Goal: Task Accomplishment & Management: Manage account settings

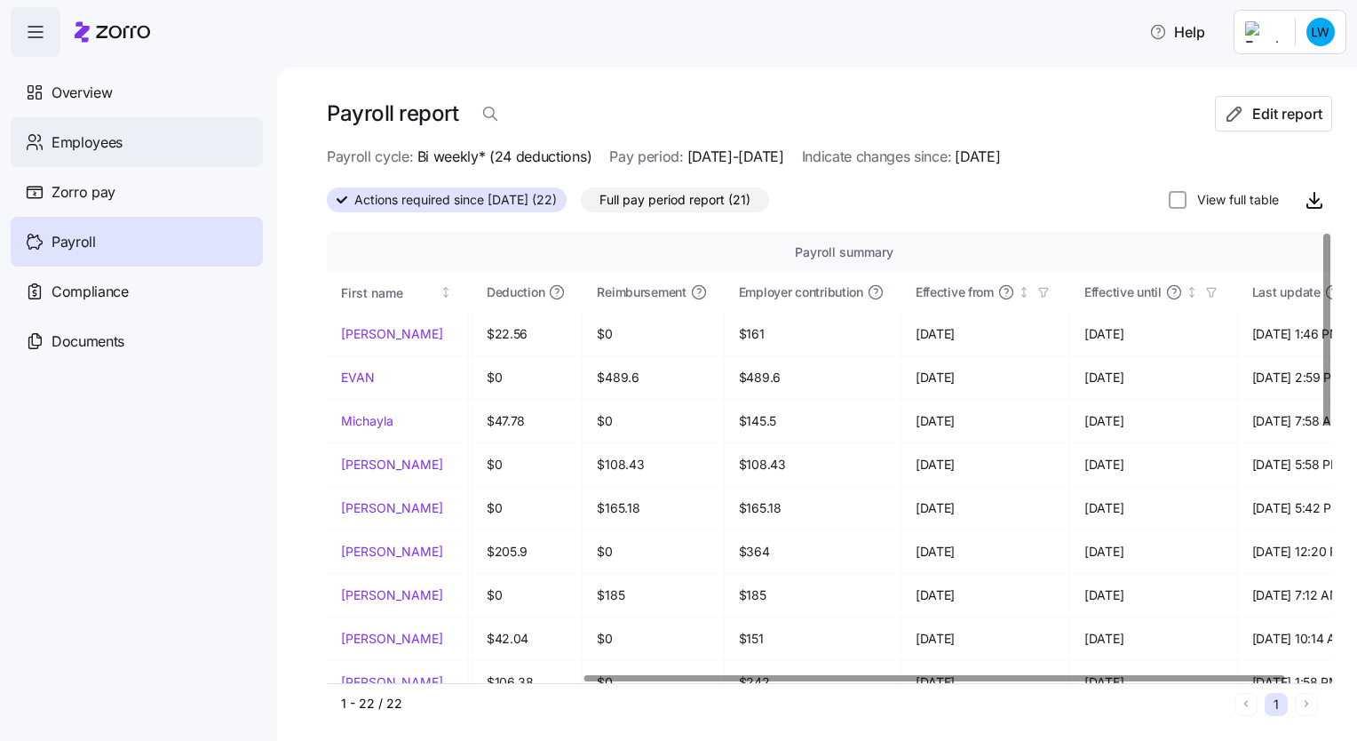
click at [97, 141] on span "Employees" at bounding box center [87, 142] width 71 height 22
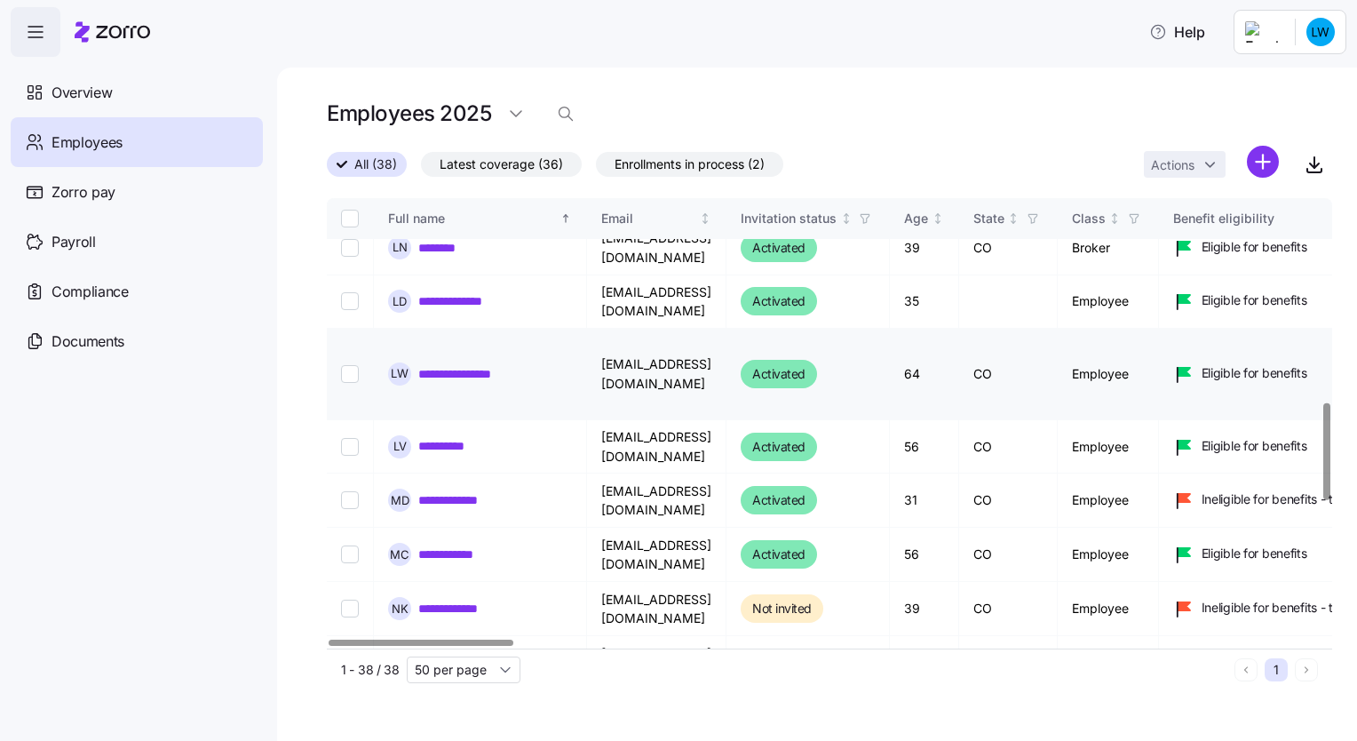
scroll to position [977, 0]
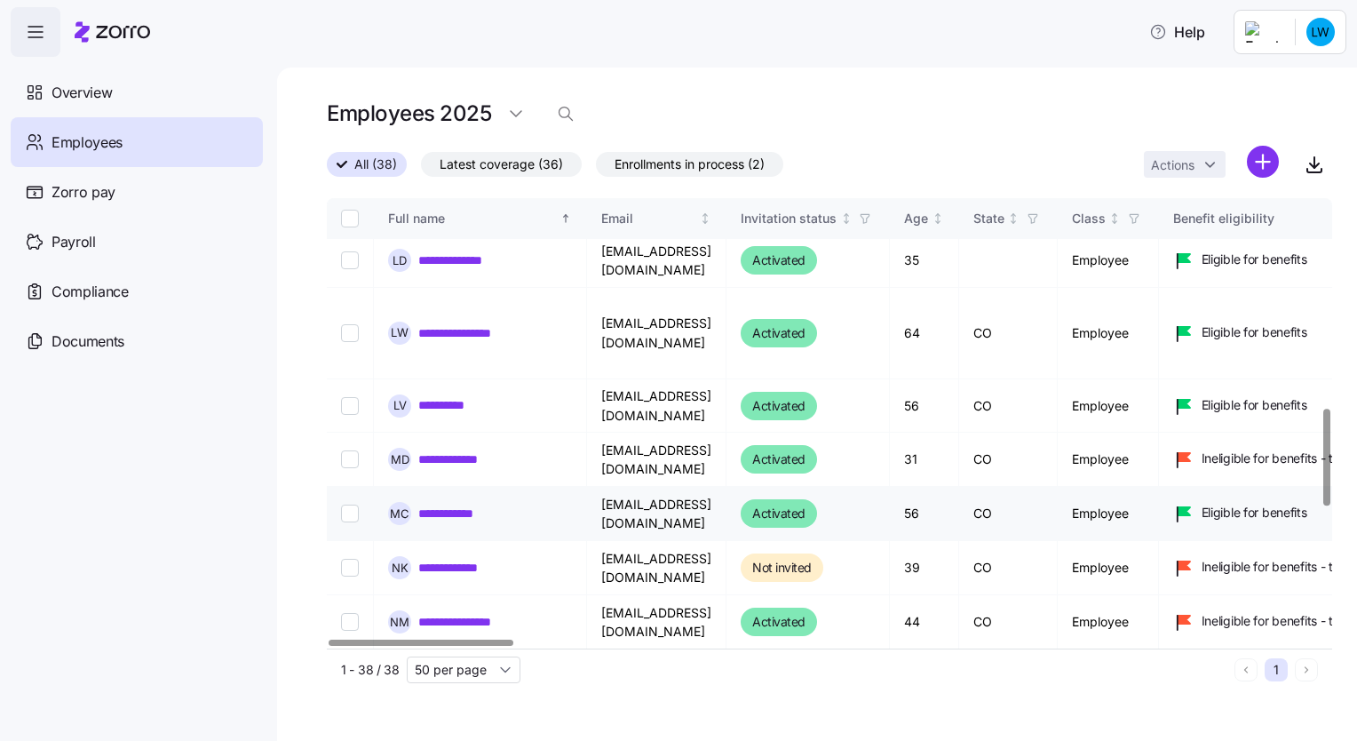
click at [455, 504] on link "**********" at bounding box center [456, 513] width 77 height 18
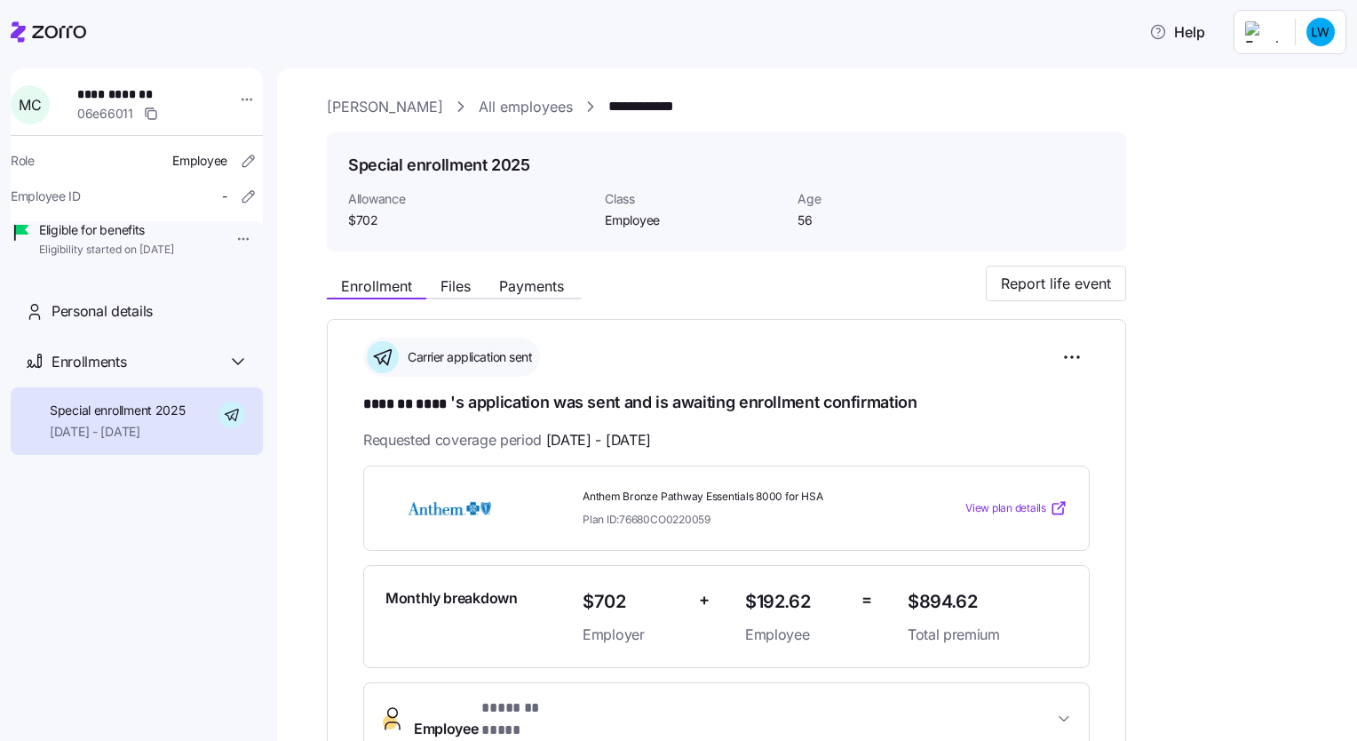
click at [1220, 575] on div "**********" at bounding box center [829, 675] width 1005 height 820
